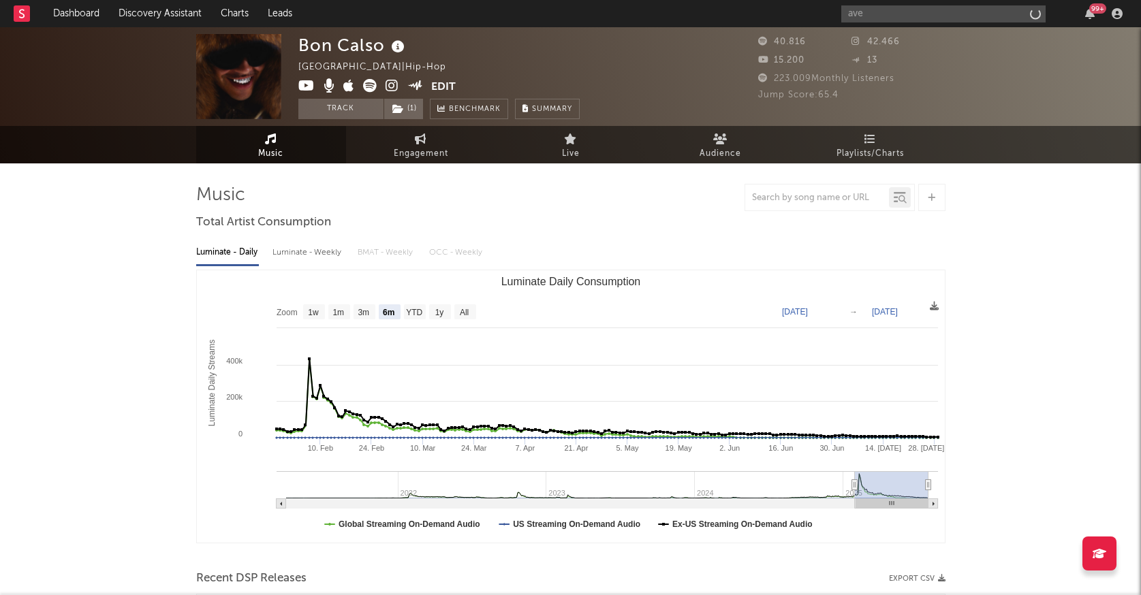
select select "6m"
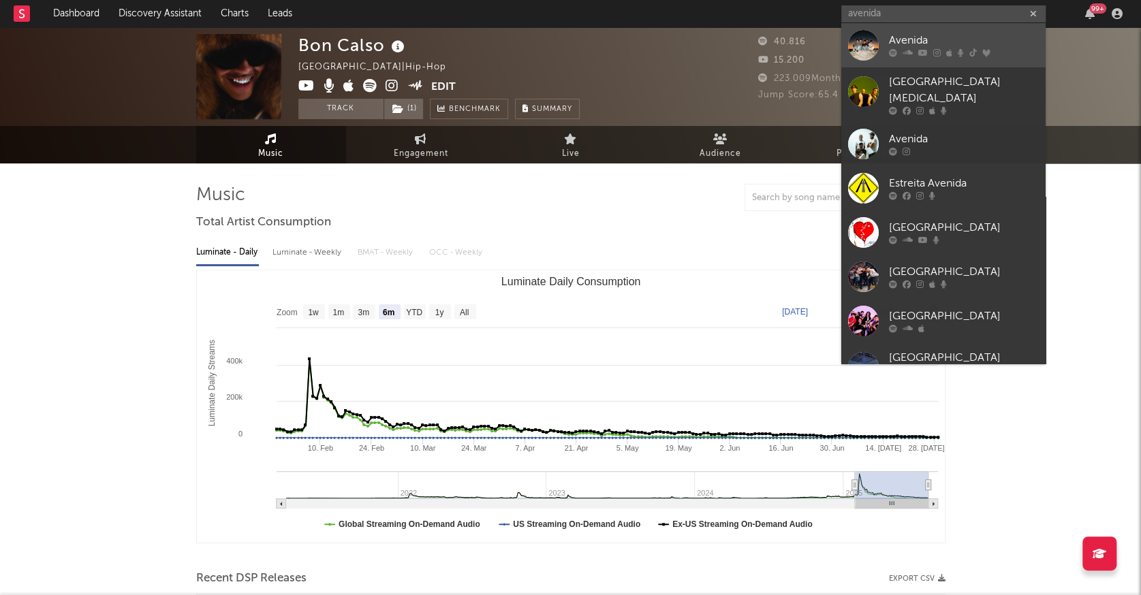
type input "avenida"
click at [985, 42] on div "Avenida" at bounding box center [964, 41] width 150 height 16
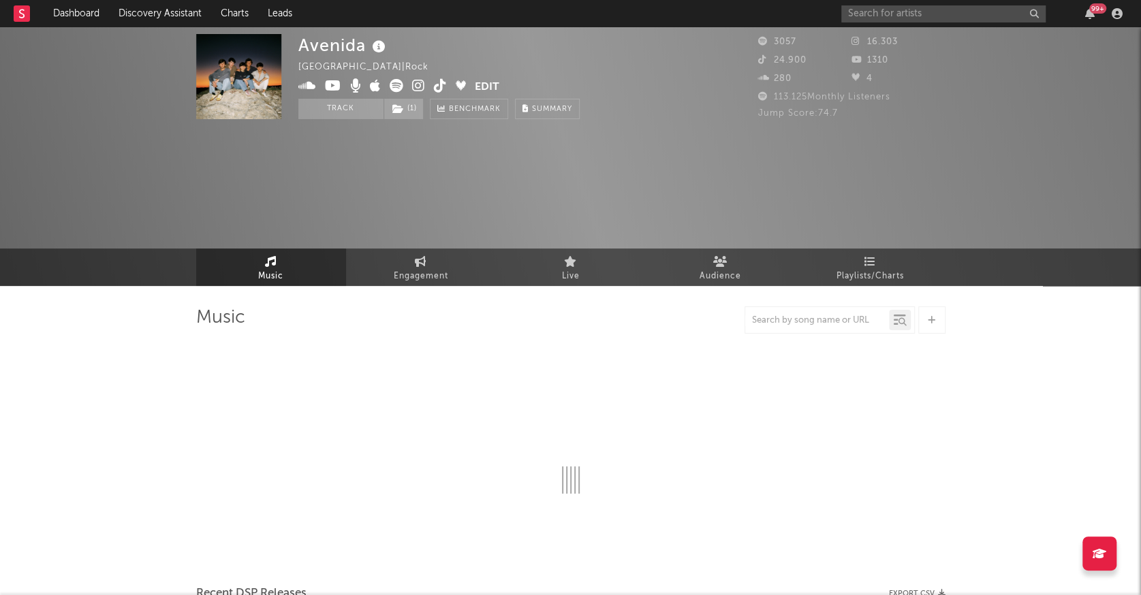
select select "1w"
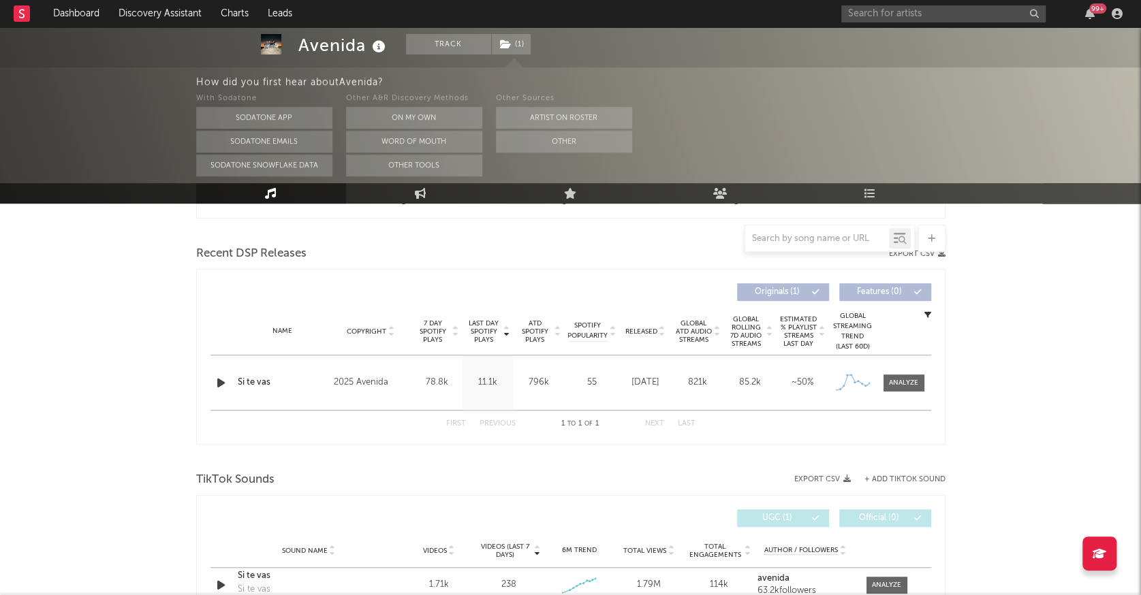
scroll to position [529, 0]
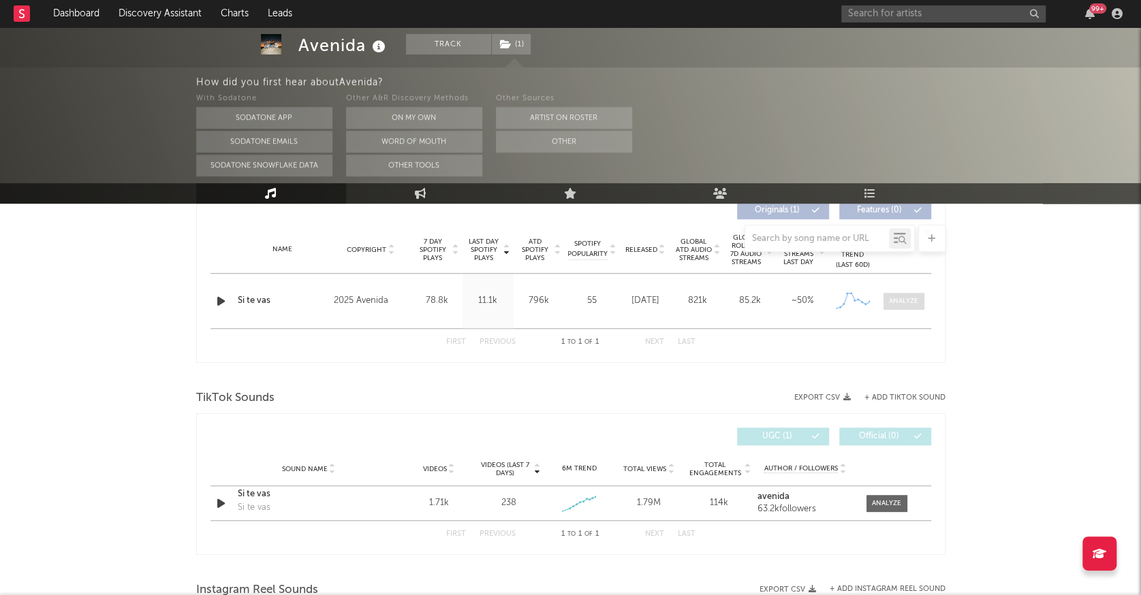
click at [899, 293] on span at bounding box center [904, 301] width 41 height 17
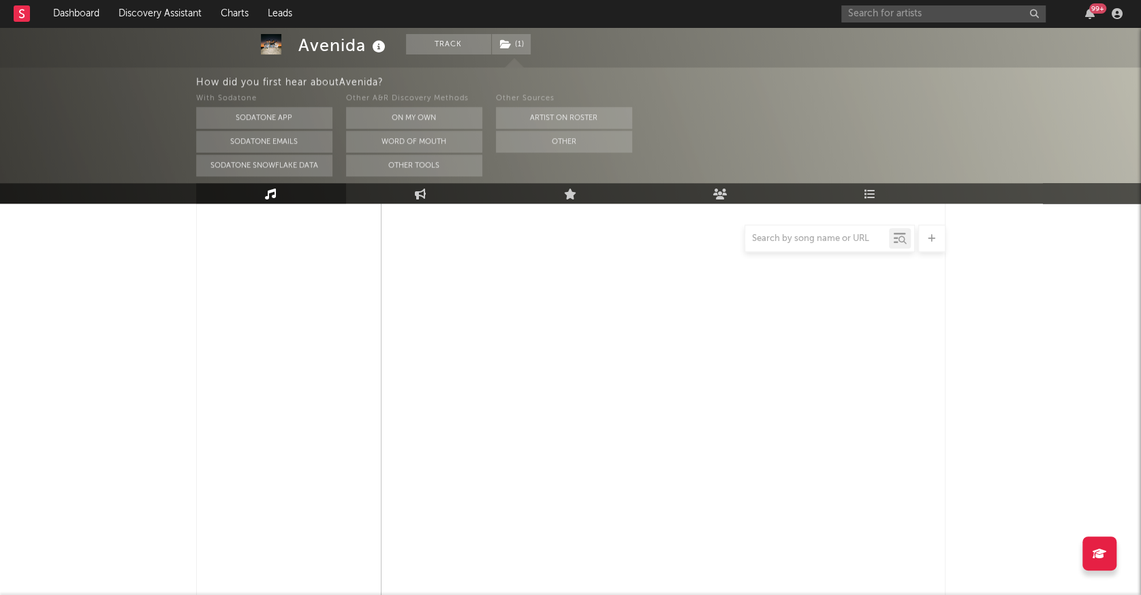
select select "1w"
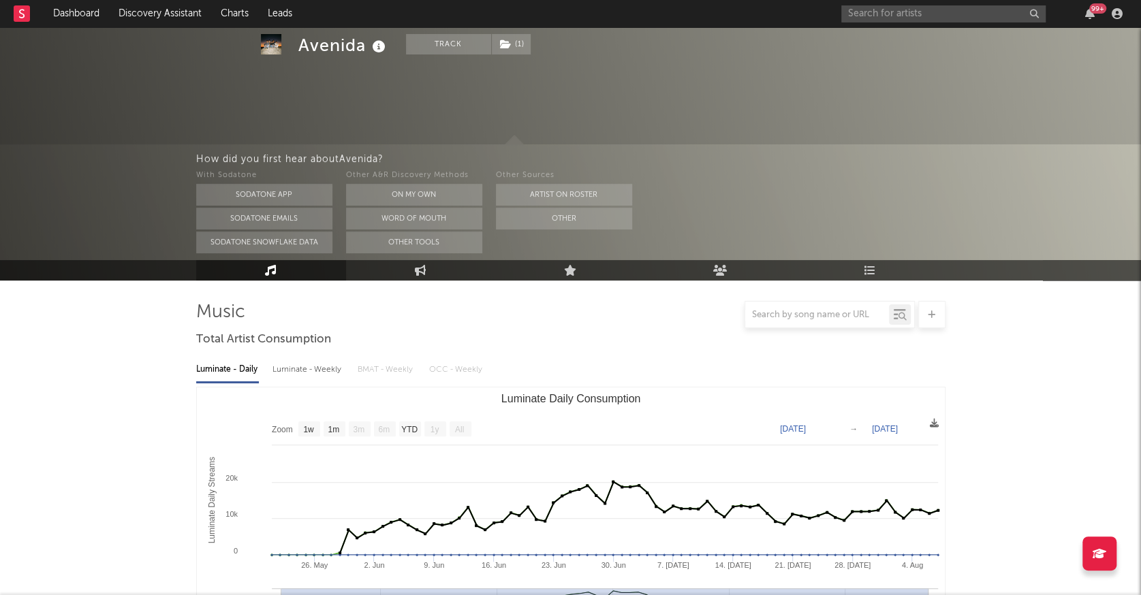
scroll to position [0, 0]
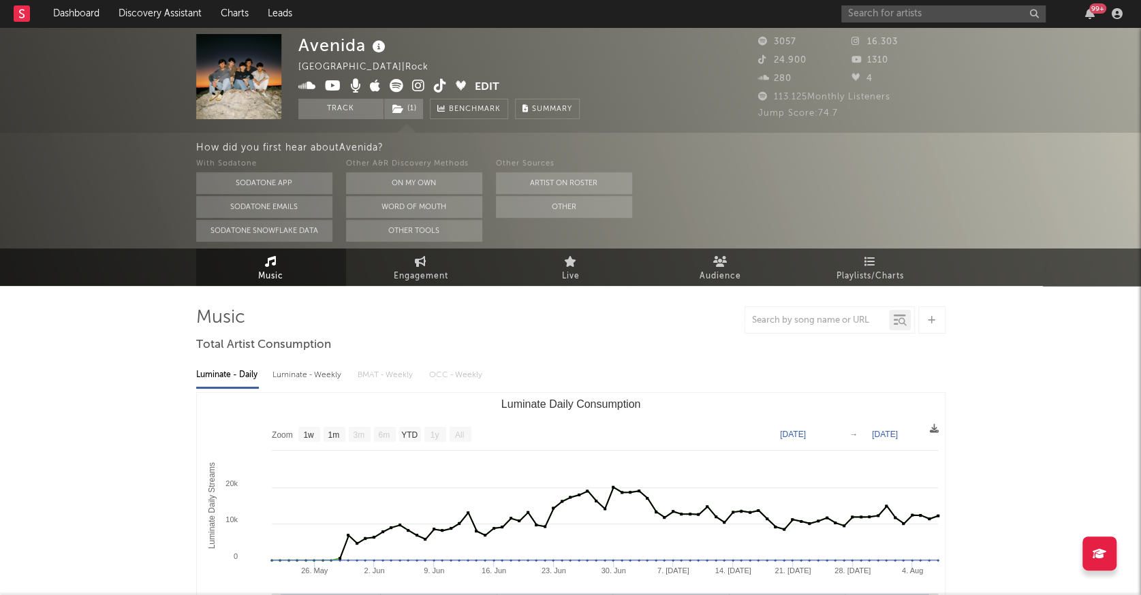
click at [281, 266] on link "Music" at bounding box center [271, 267] width 150 height 37
click at [415, 263] on icon at bounding box center [421, 261] width 12 height 11
select select "1w"
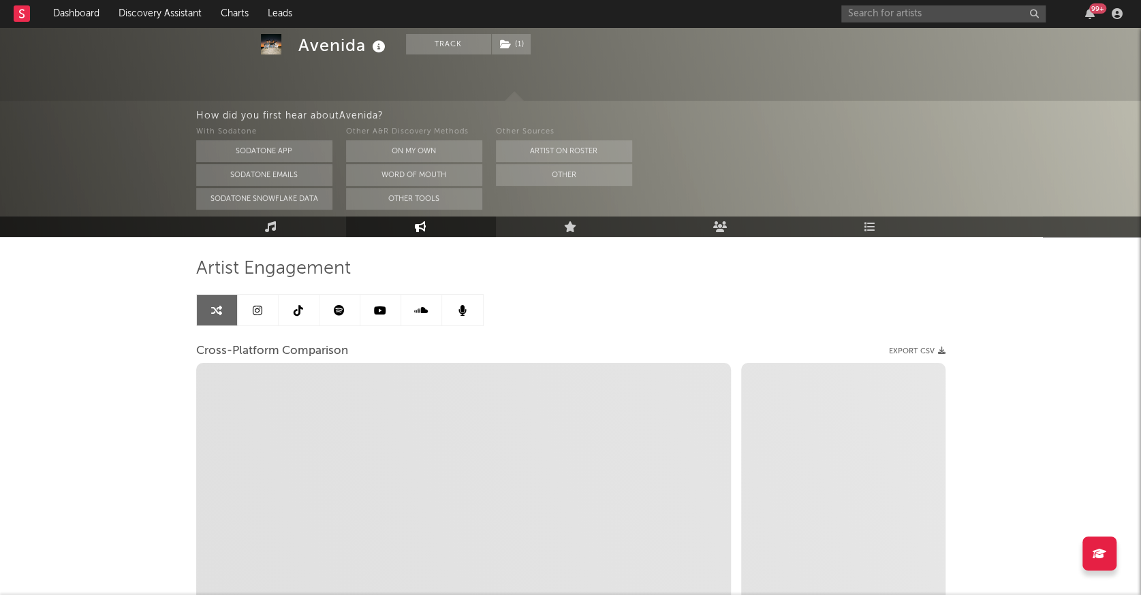
scroll to position [76, 0]
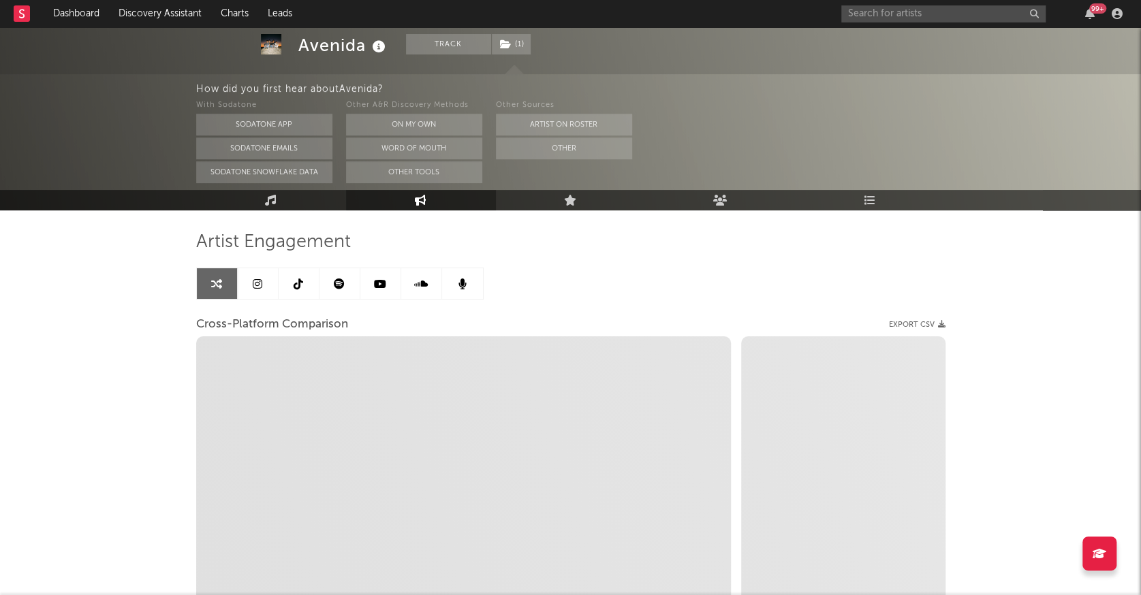
select select "1m"
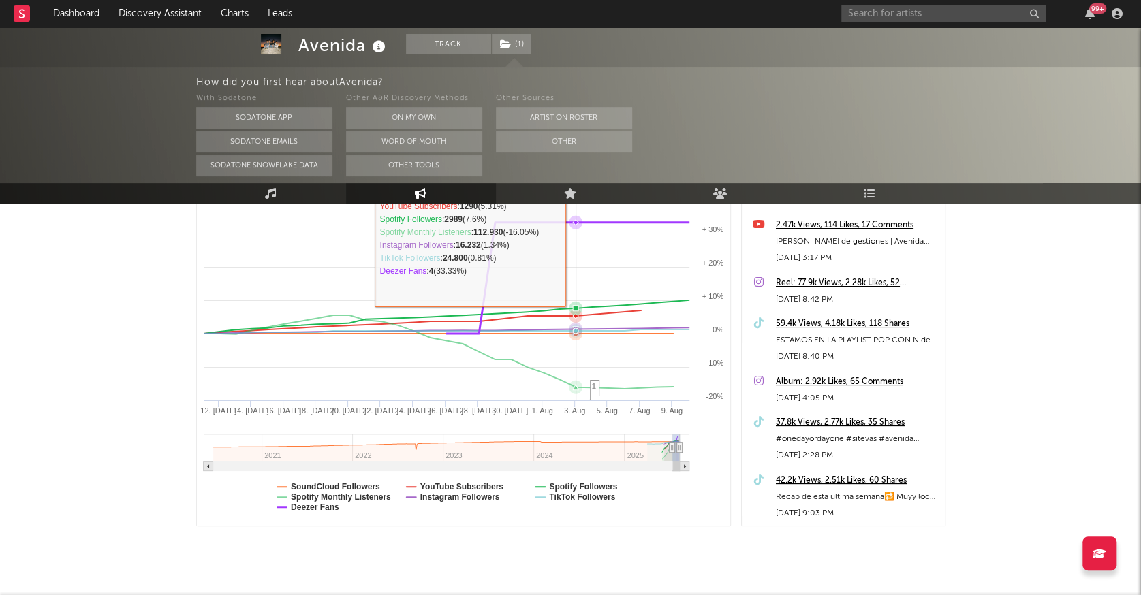
scroll to position [270, 0]
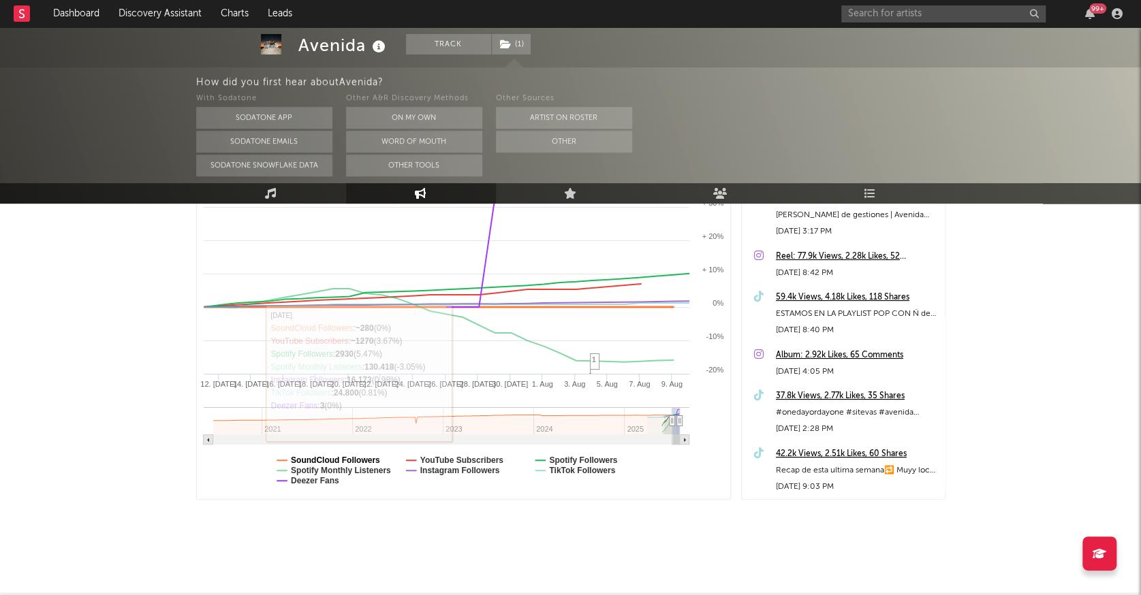
click at [339, 456] on text "SoundCloud Followers" at bounding box center [335, 461] width 89 height 10
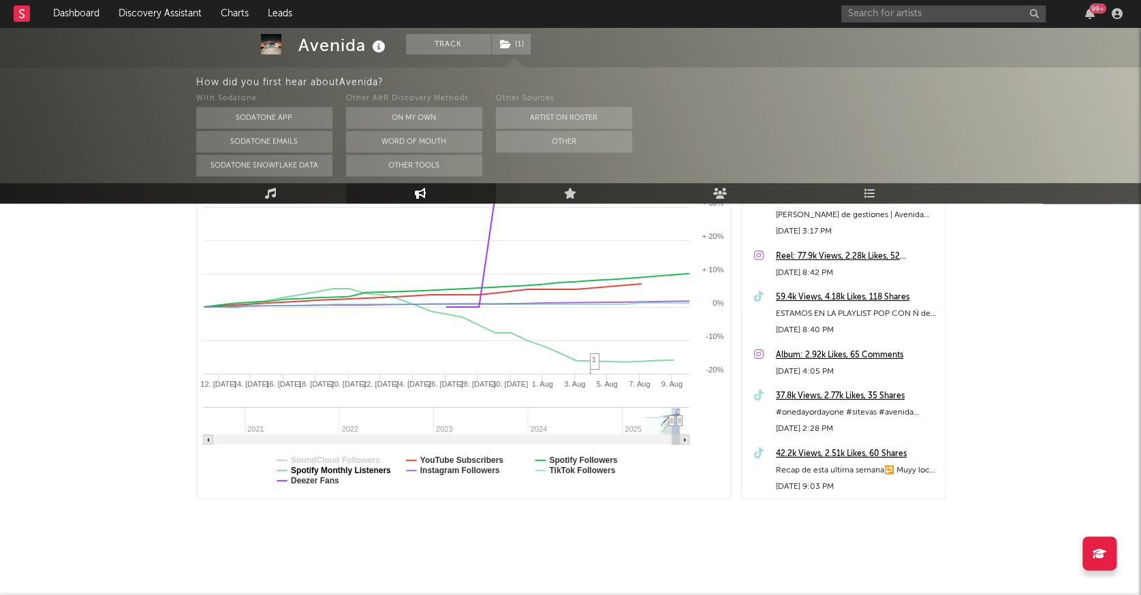
select select "1m"
click at [311, 479] on text "Deezer Fans" at bounding box center [315, 481] width 48 height 10
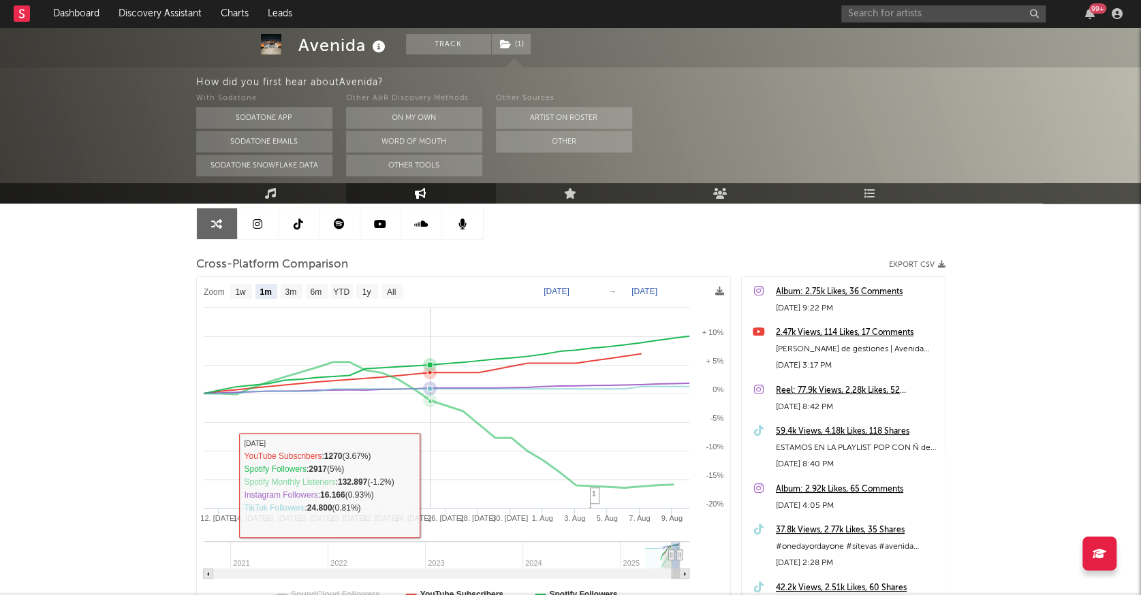
scroll to position [119, 0]
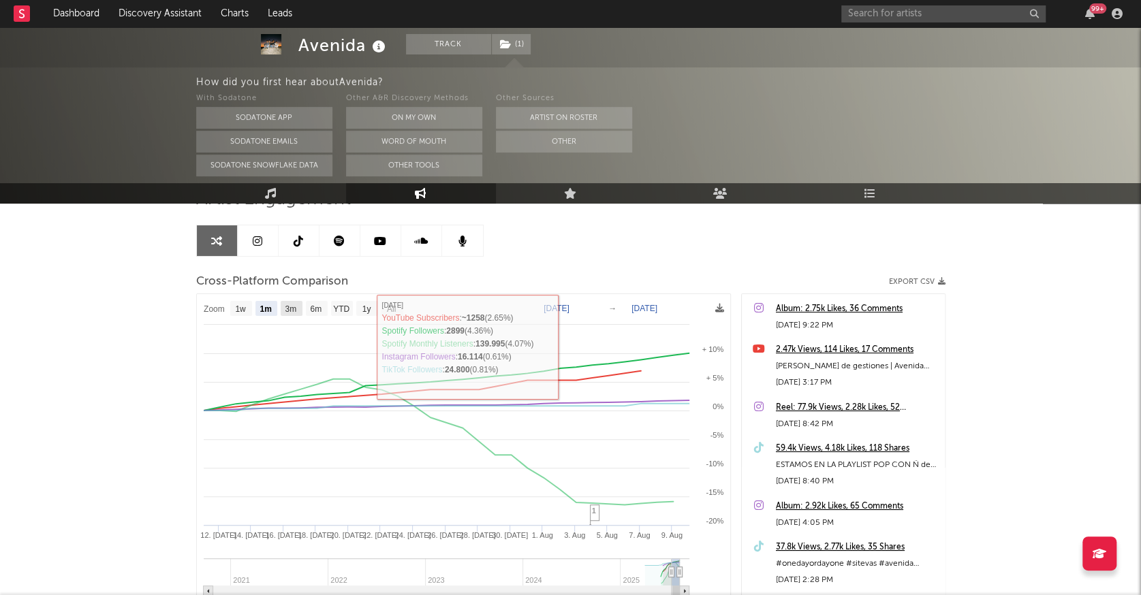
click at [294, 307] on text "3m" at bounding box center [291, 310] width 12 height 10
select select "3m"
type input "[DATE]"
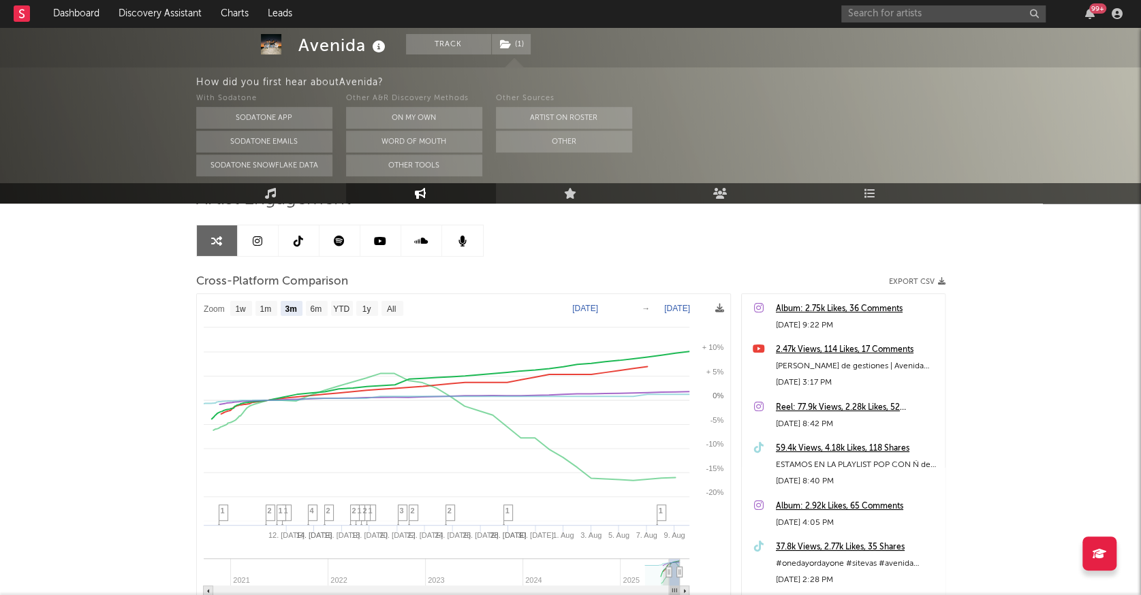
select select "3m"
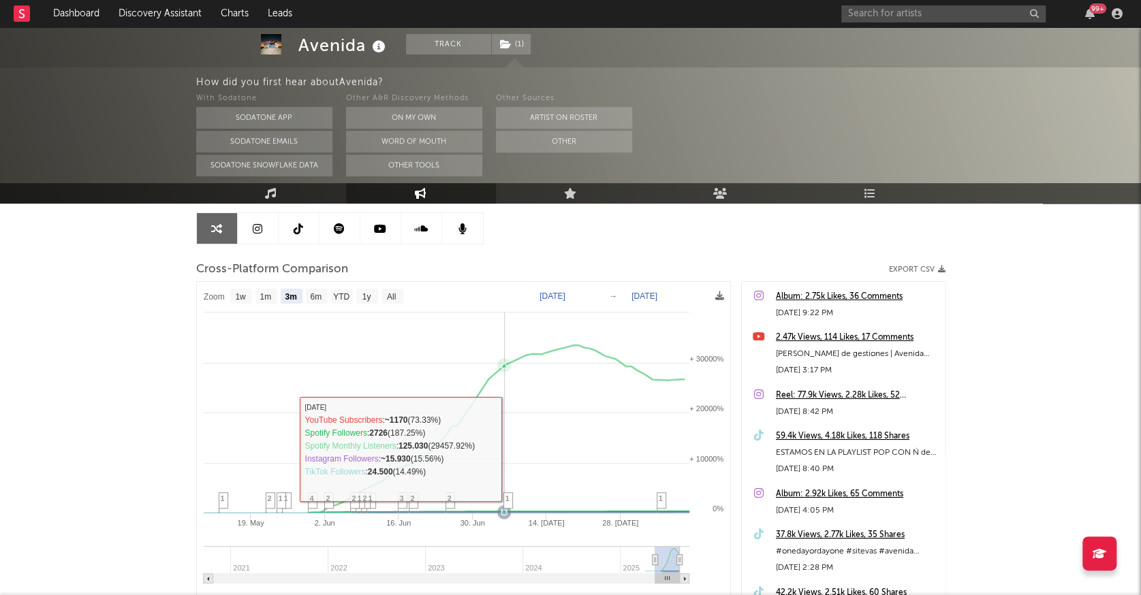
scroll to position [270, 0]
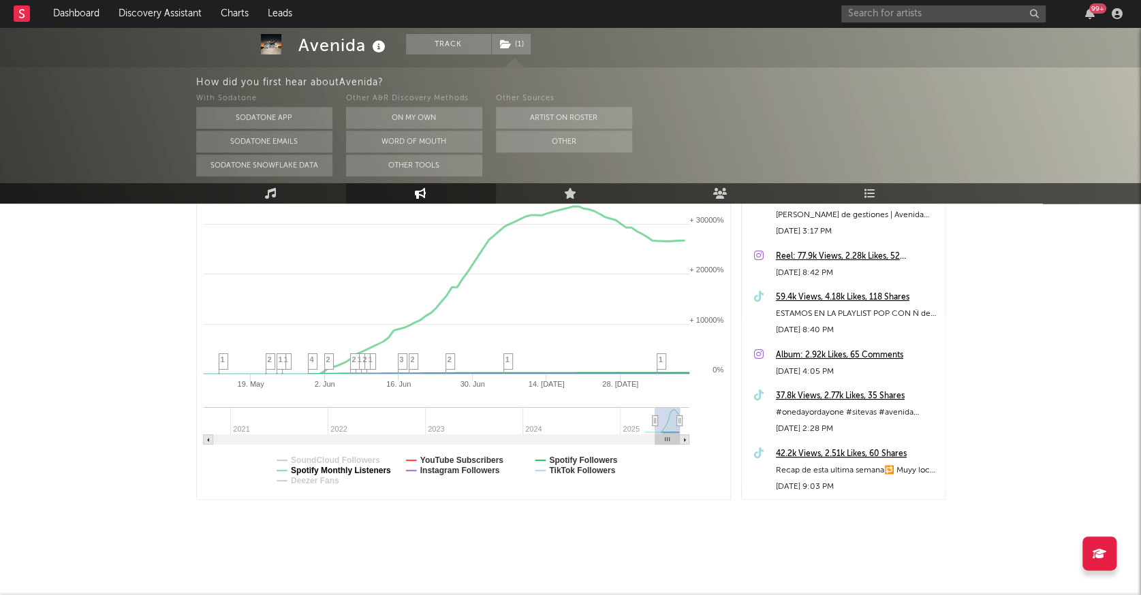
click at [355, 469] on text "Spotify Monthly Listeners" at bounding box center [341, 471] width 100 height 10
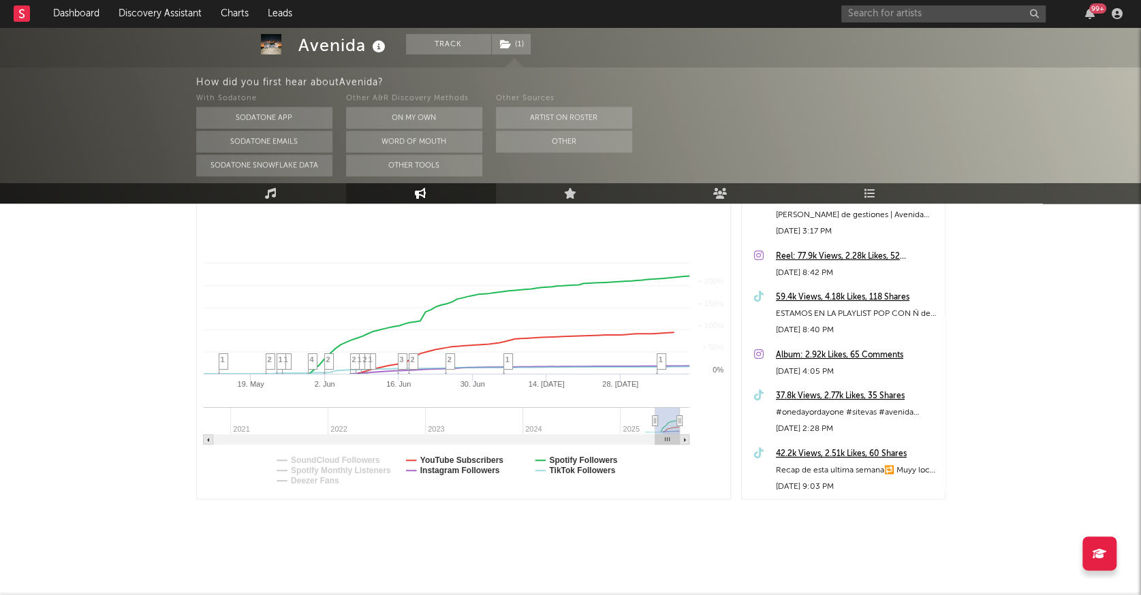
select select "3m"
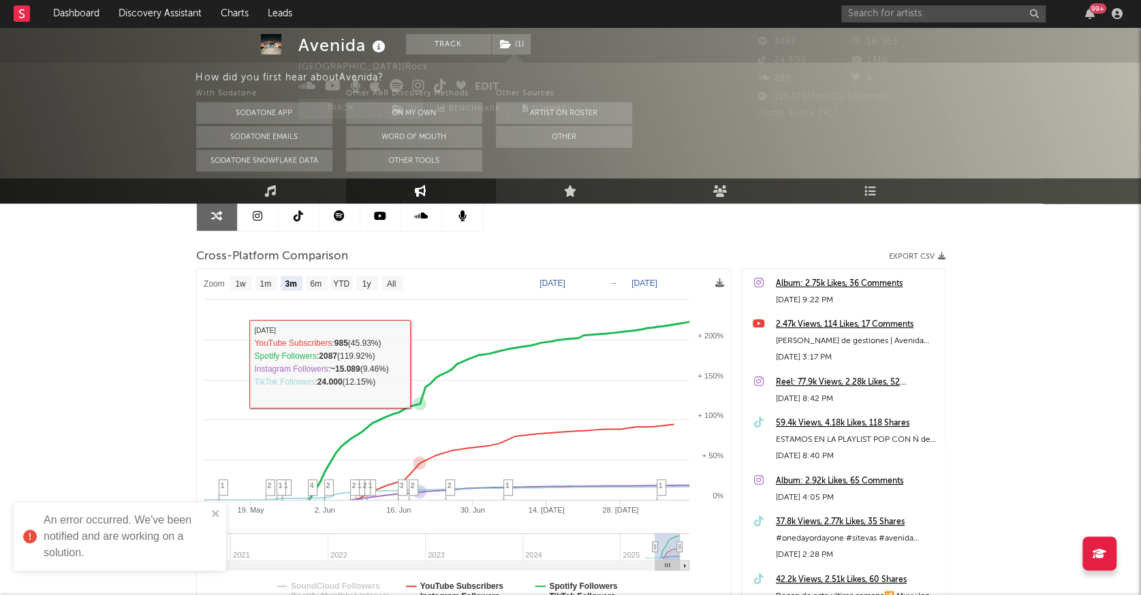
scroll to position [0, 0]
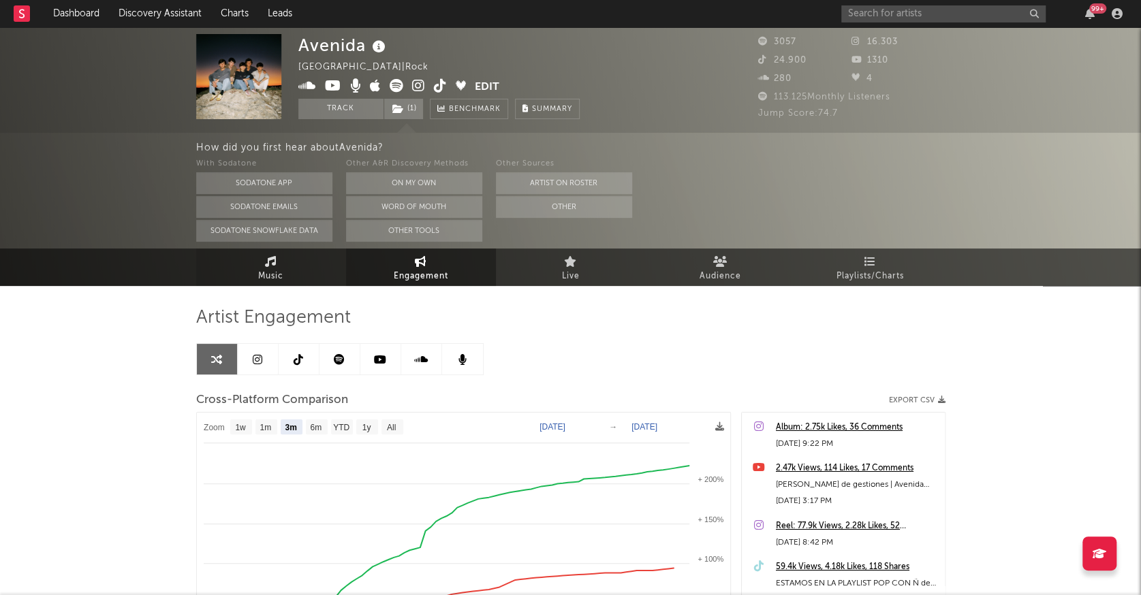
click at [281, 254] on link "Music" at bounding box center [271, 267] width 150 height 37
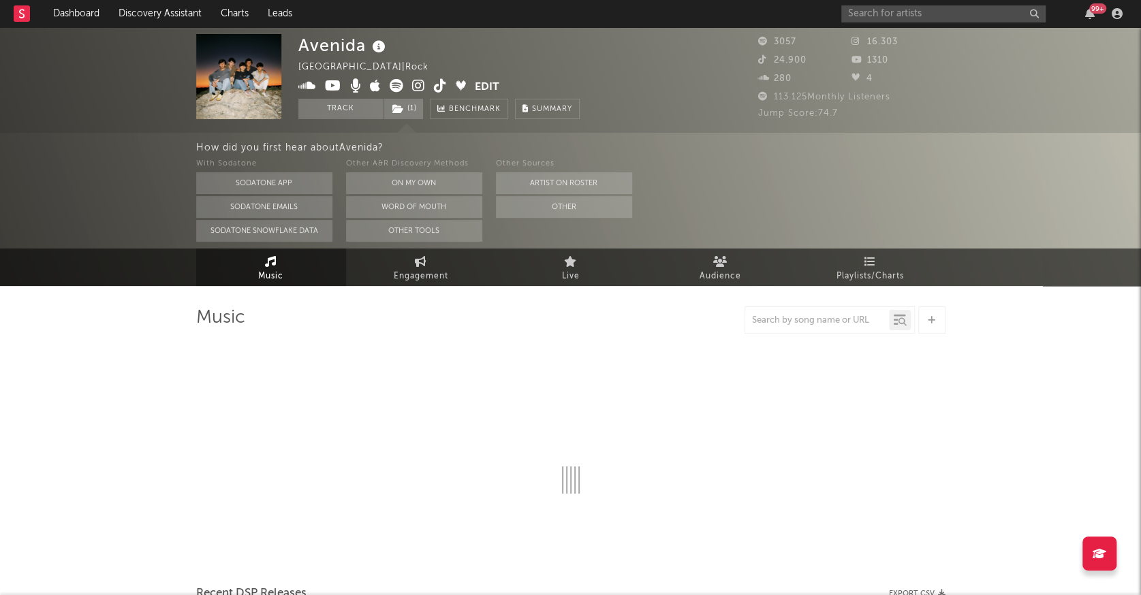
select select "1w"
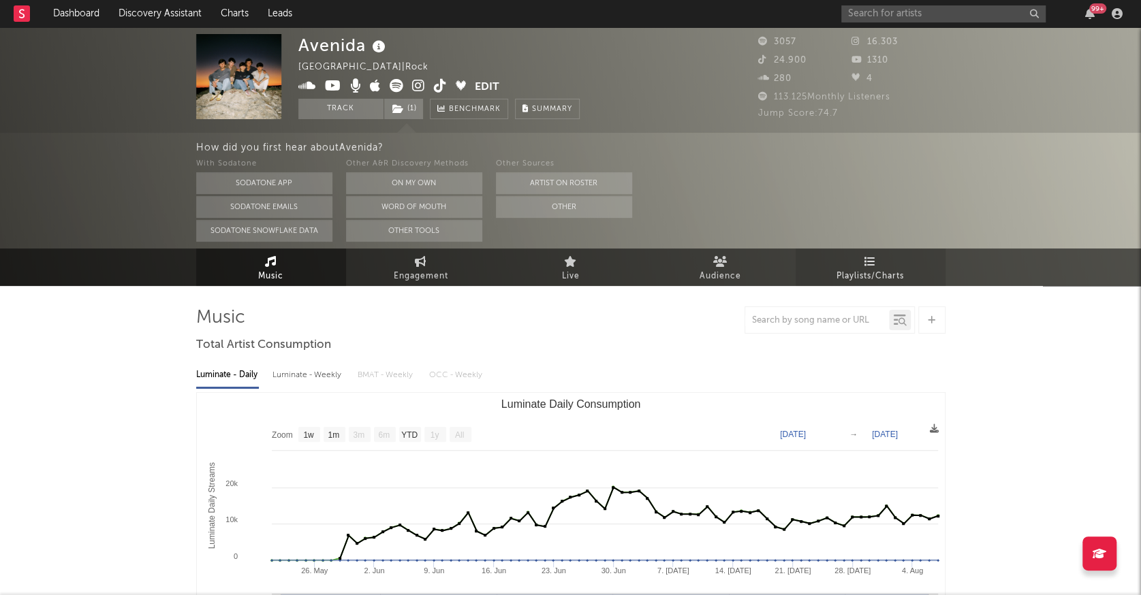
click at [839, 283] on span "Playlists/Charts" at bounding box center [870, 276] width 67 height 16
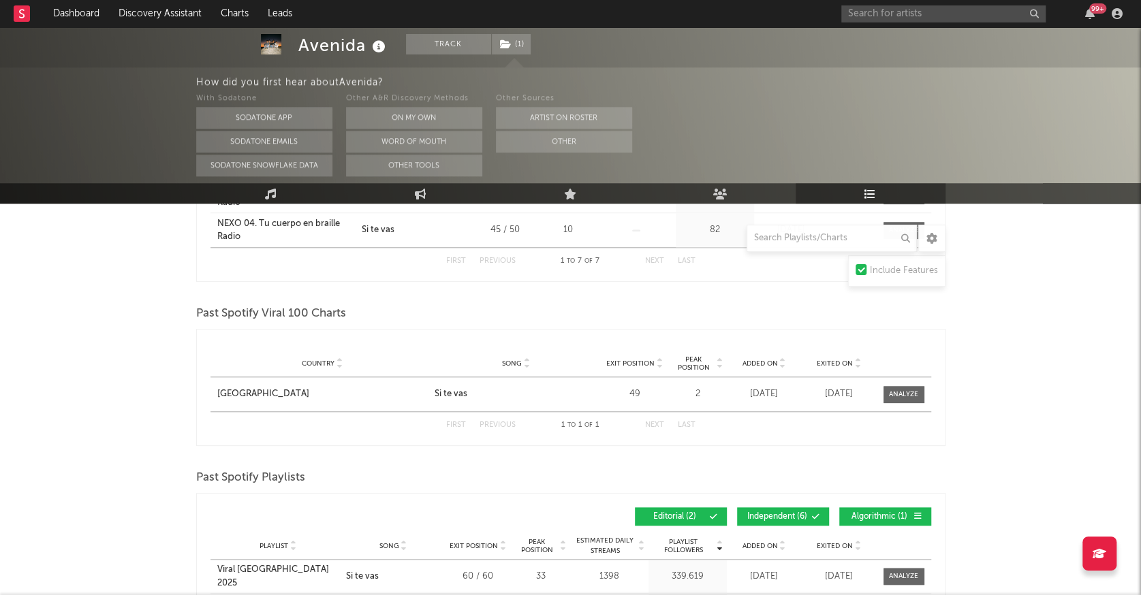
scroll to position [303, 0]
